Goal: Information Seeking & Learning: Learn about a topic

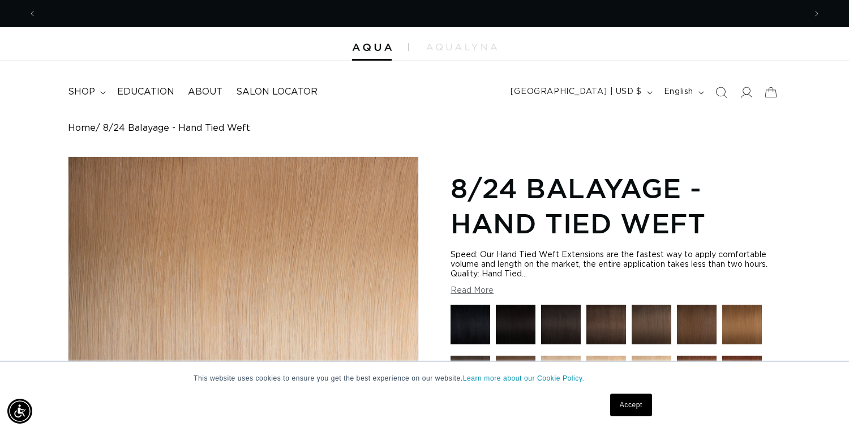
scroll to position [0, 1538]
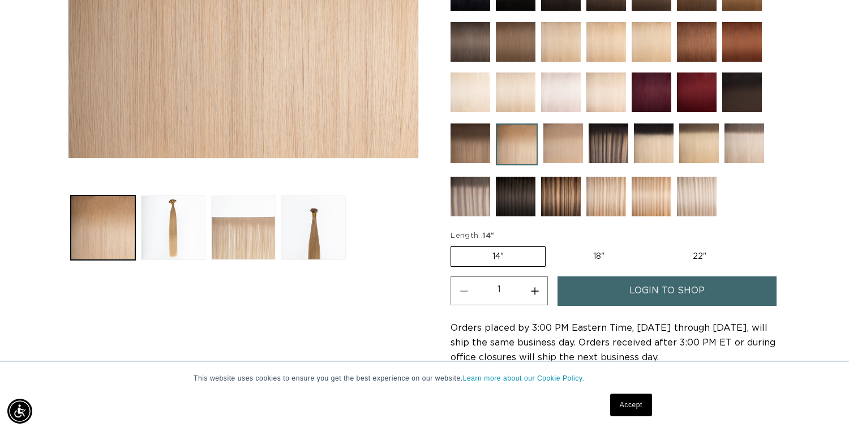
click at [228, 223] on button "Load image 3 in gallery view" at bounding box center [243, 227] width 65 height 65
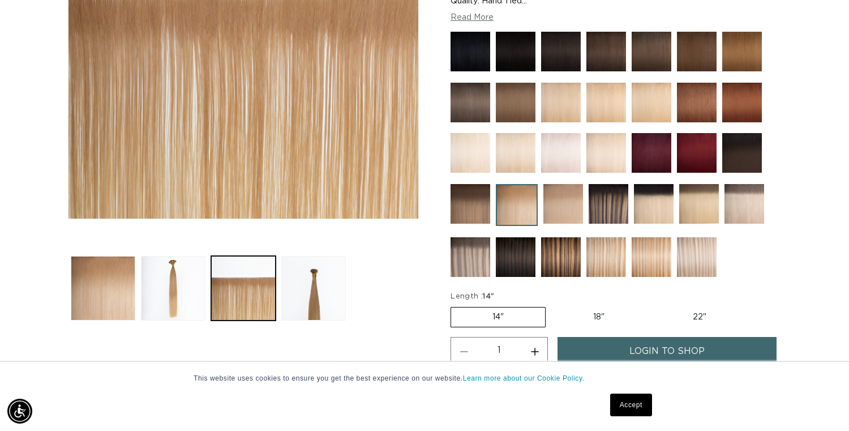
scroll to position [281, 0]
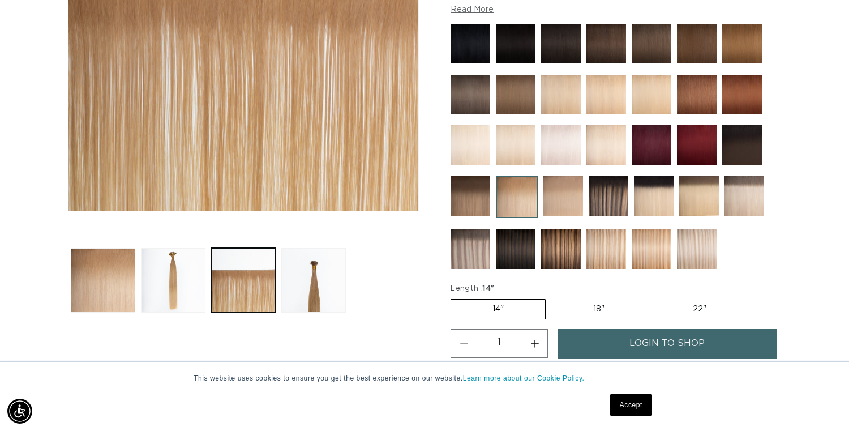
click at [467, 253] on img at bounding box center [471, 249] width 40 height 40
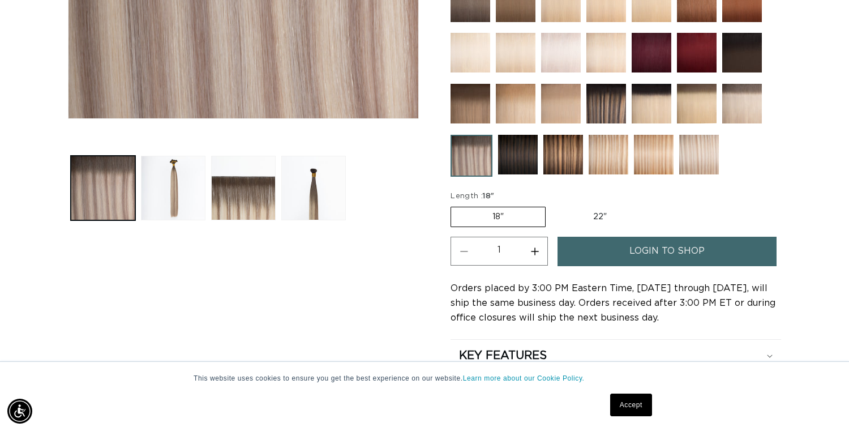
scroll to position [428, 0]
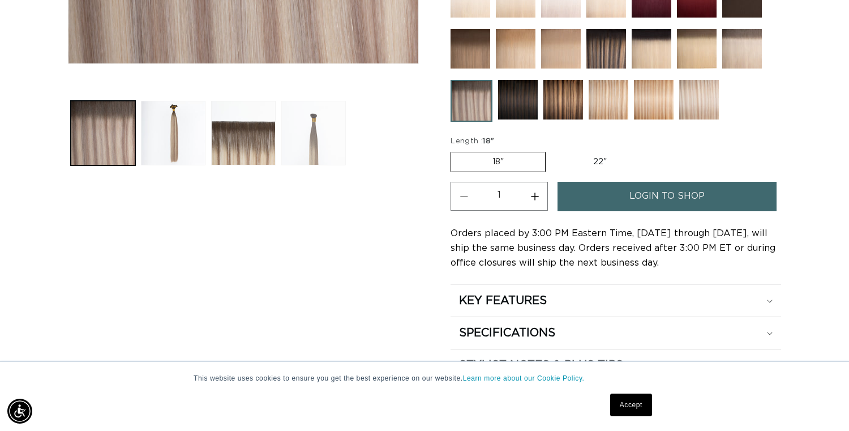
click at [283, 137] on button "Load image 4 in gallery view" at bounding box center [313, 133] width 65 height 65
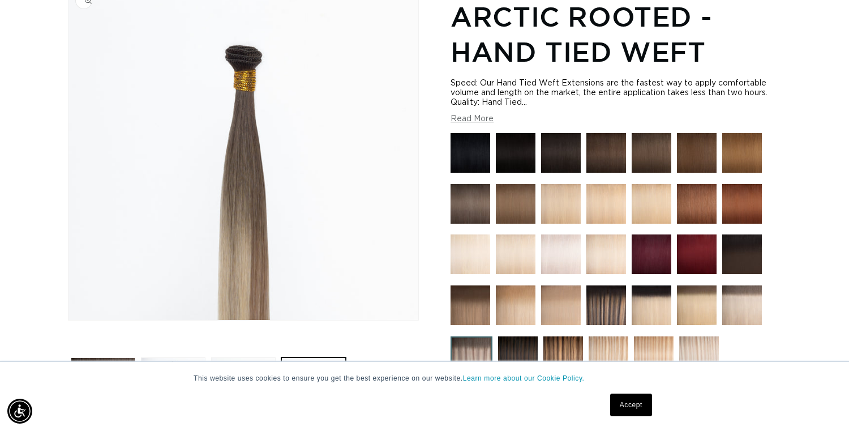
scroll to position [156, 0]
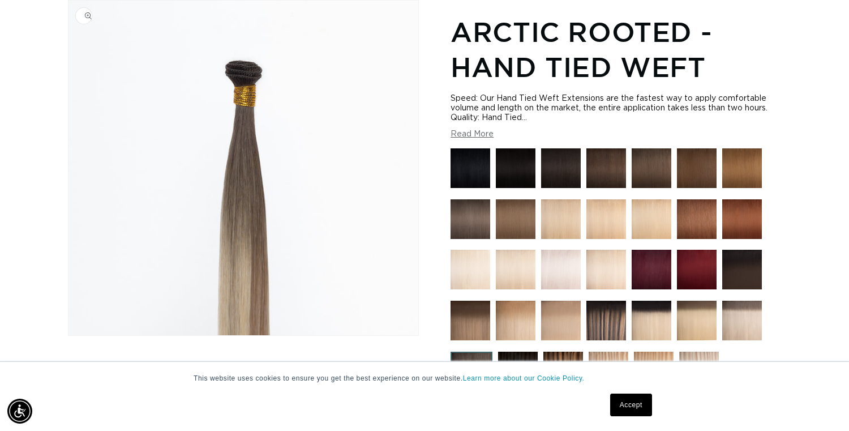
click at [246, 140] on img "Gallery Viewer" at bounding box center [244, 168] width 350 height 335
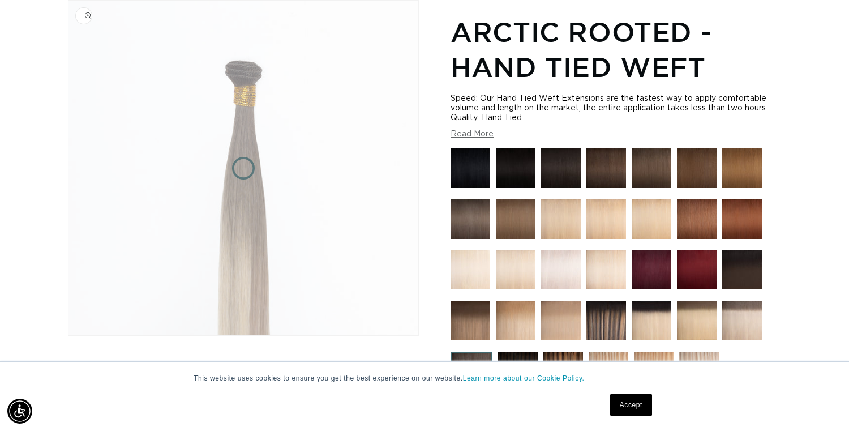
click at [246, 140] on img "Gallery Viewer" at bounding box center [244, 168] width 350 height 335
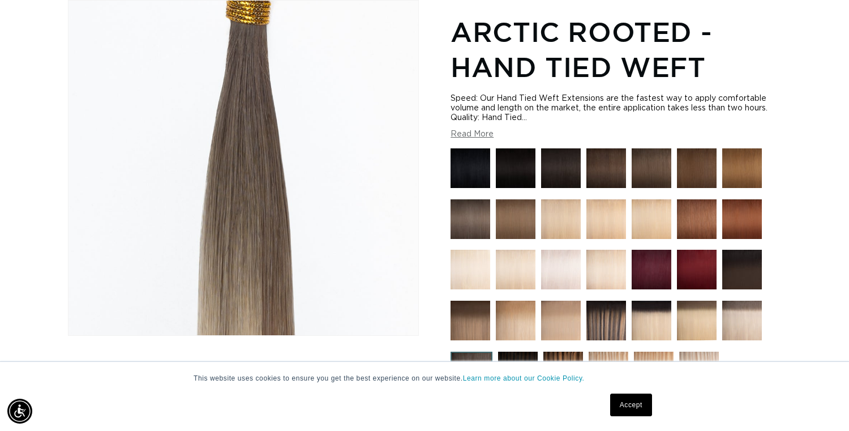
scroll to position [0, 0]
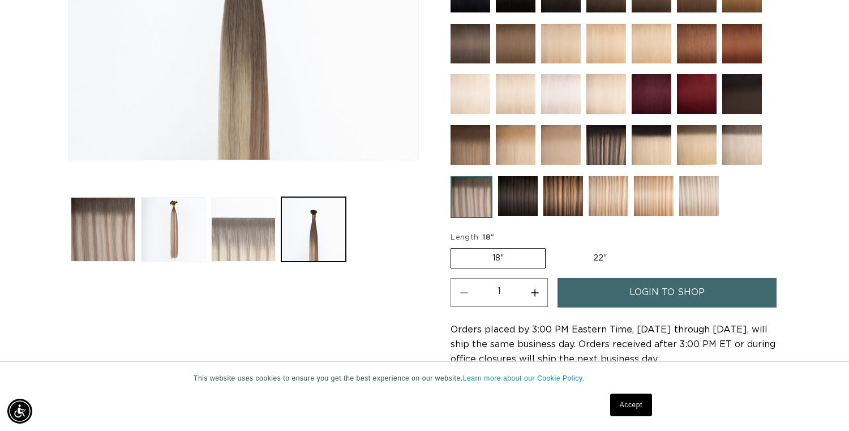
click at [233, 253] on button "Load image 3 in gallery view" at bounding box center [243, 229] width 65 height 65
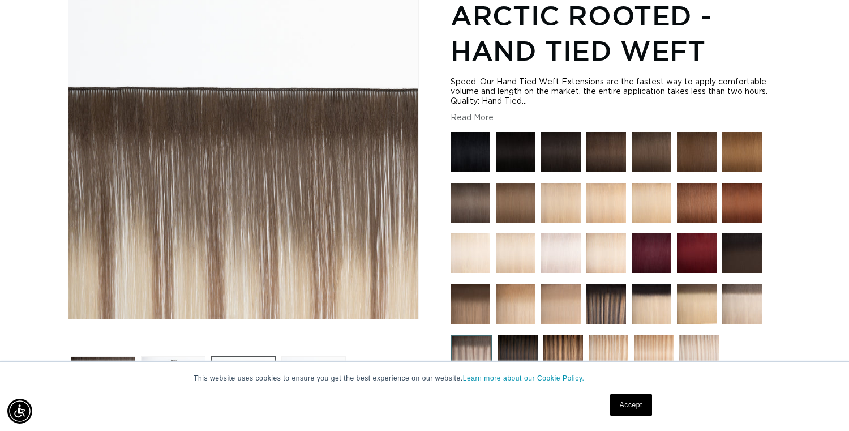
scroll to position [0, 769]
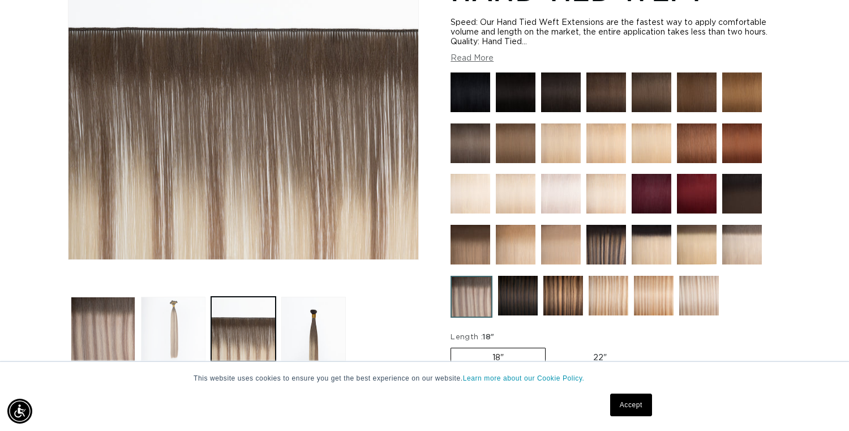
click at [162, 328] on button "Load image 2 in gallery view" at bounding box center [173, 329] width 65 height 65
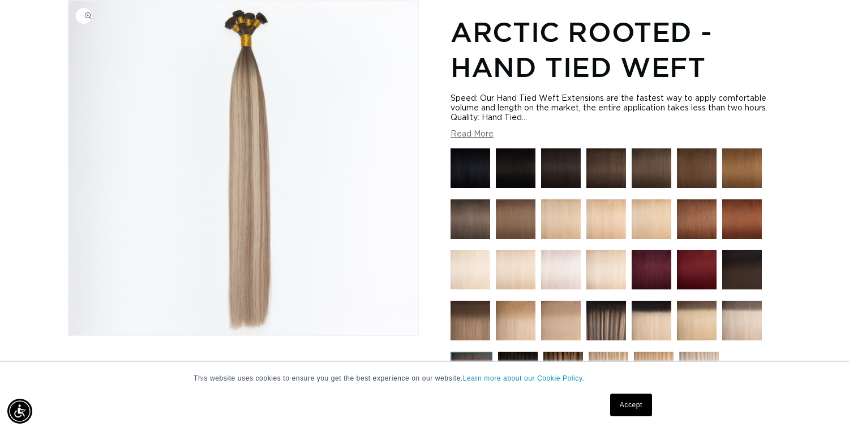
scroll to position [0, 1538]
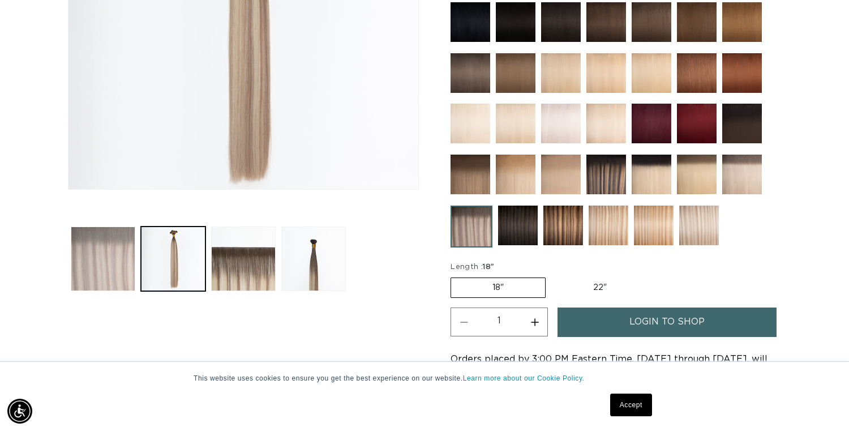
click at [111, 282] on button "Load image 1 in gallery view" at bounding box center [103, 258] width 65 height 65
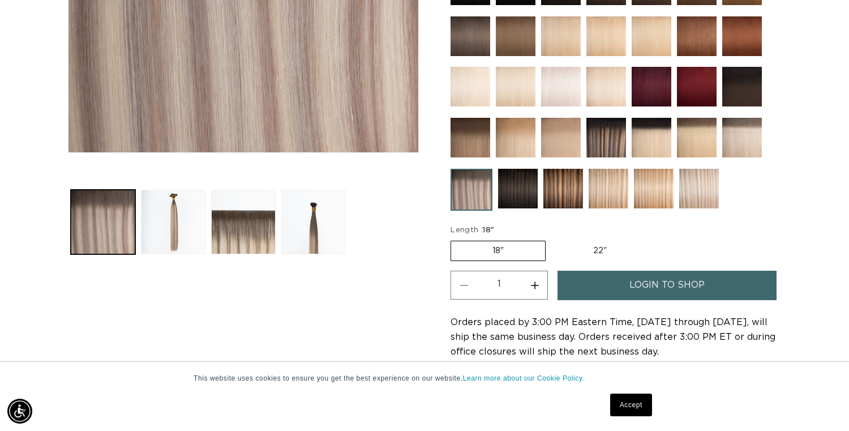
click at [631, 408] on link "Accept" at bounding box center [631, 405] width 42 height 23
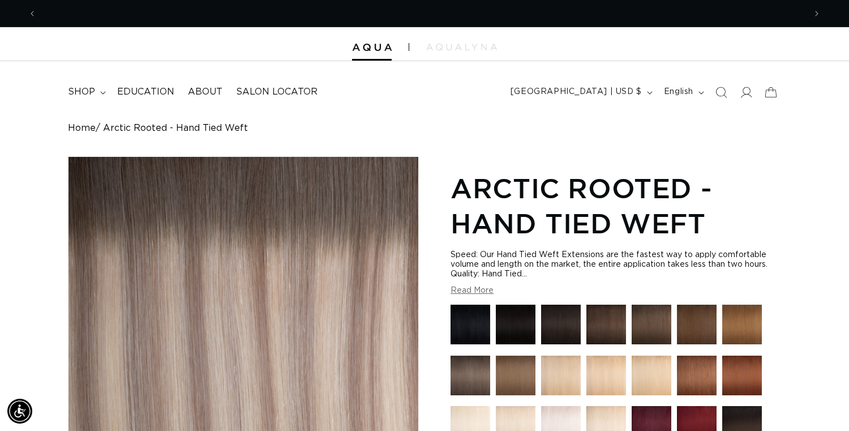
scroll to position [0, 0]
